Goal: Find specific page/section: Find specific page/section

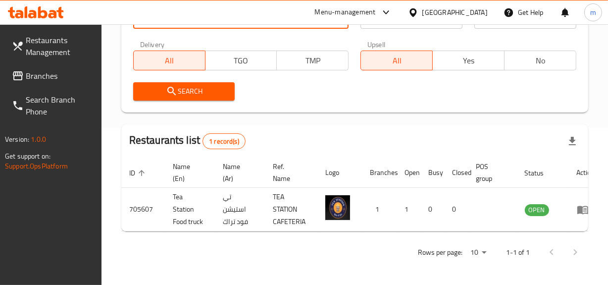
scroll to position [0, 14]
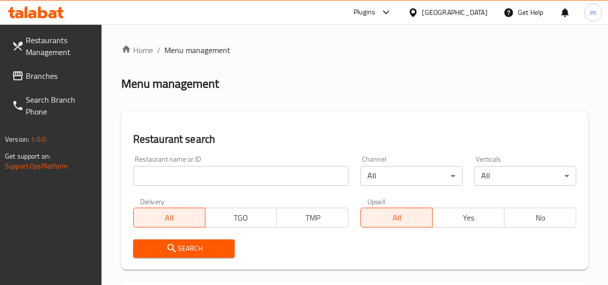
drag, startPoint x: 38, startPoint y: 78, endPoint x: 93, endPoint y: 121, distance: 69.8
click at [38, 78] on span "Branches" at bounding box center [60, 76] width 68 height 12
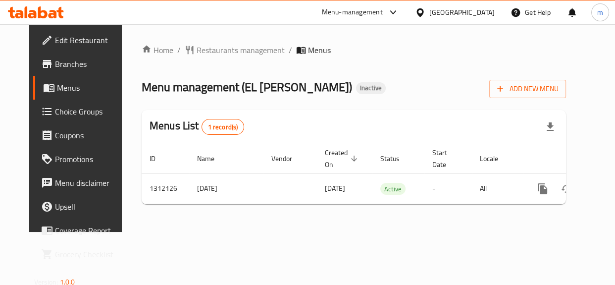
click at [220, 47] on span "Restaurants management" at bounding box center [241, 50] width 88 height 12
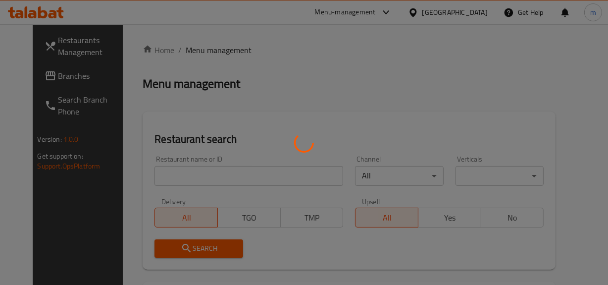
click at [220, 47] on div at bounding box center [304, 142] width 608 height 285
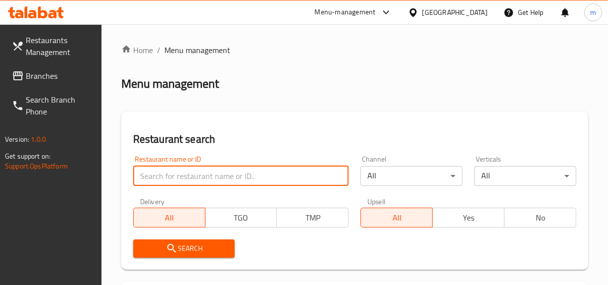
click at [221, 174] on input "search" at bounding box center [241, 176] width 216 height 20
paste input "705929"
type input "705929"
click button "Search" at bounding box center [184, 248] width 102 height 18
